Goal: Information Seeking & Learning: Learn about a topic

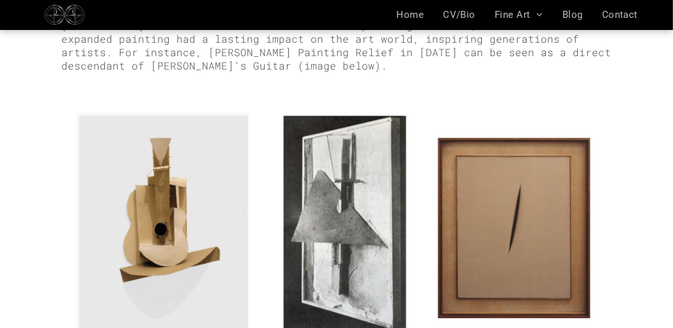
scroll to position [911, 0]
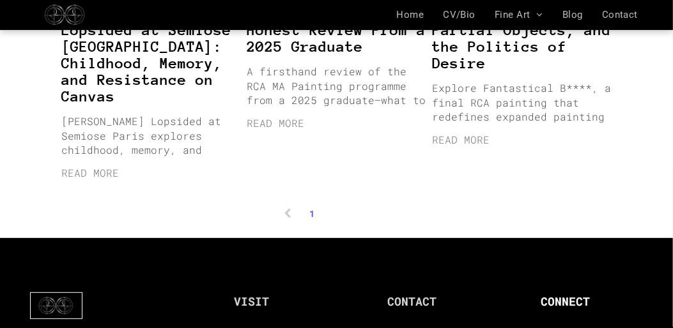
scroll to position [3471, 0]
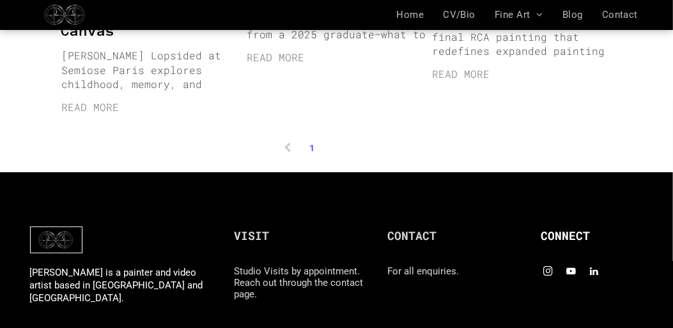
click at [338, 137] on link "2" at bounding box center [336, 147] width 20 height 20
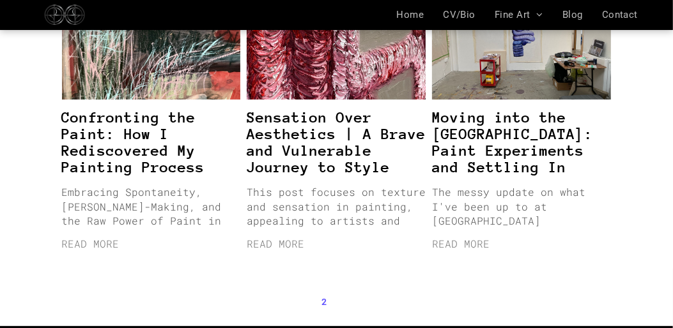
scroll to position [3304, 0]
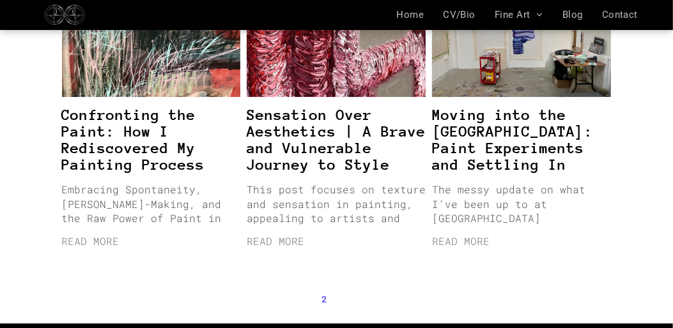
click at [397, 289] on span at bounding box center [397, 299] width 20 height 20
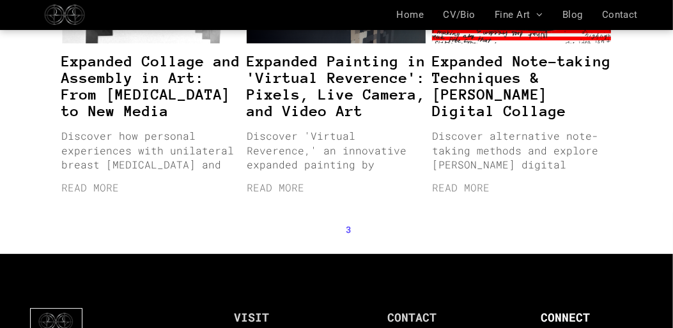
scroll to position [3368, 0]
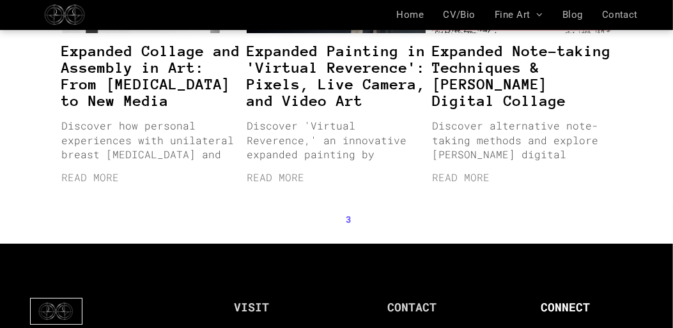
click at [400, 209] on span at bounding box center [397, 219] width 20 height 20
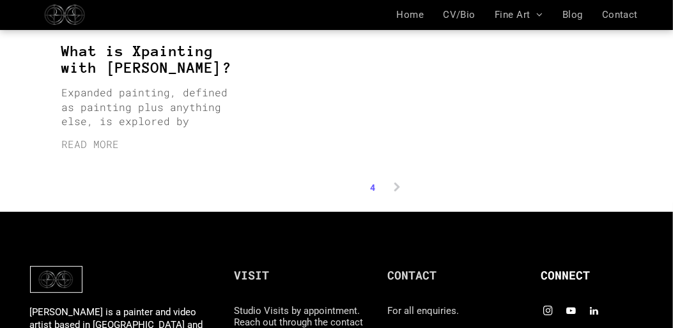
click at [393, 177] on li at bounding box center [397, 187] width 20 height 20
click at [397, 177] on li at bounding box center [397, 187] width 20 height 20
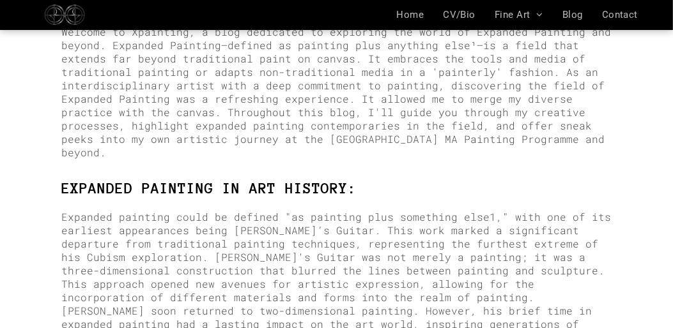
scroll to position [555, 0]
